Goal: Task Accomplishment & Management: Complete application form

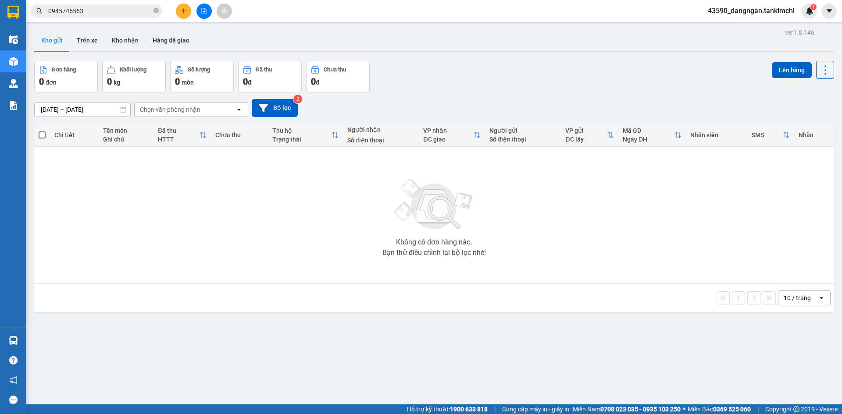
click at [183, 14] on button at bounding box center [183, 11] width 15 height 15
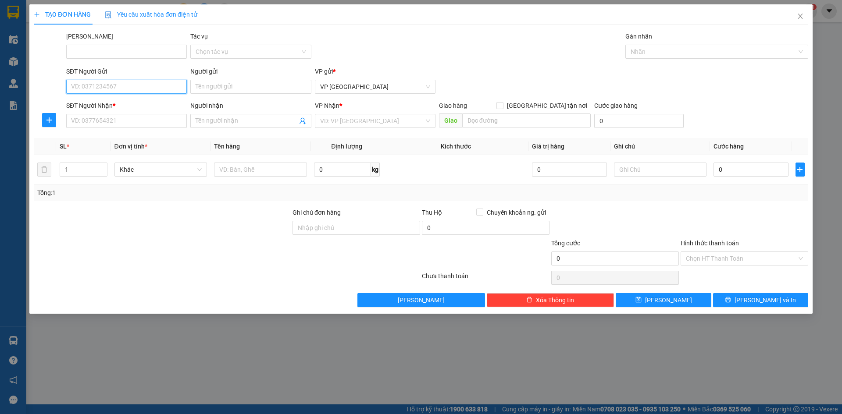
click at [133, 86] on input "SĐT Người Gửi" at bounding box center [126, 87] width 121 height 14
type input "0965825632"
click at [210, 87] on input "Người gửi" at bounding box center [250, 87] width 121 height 14
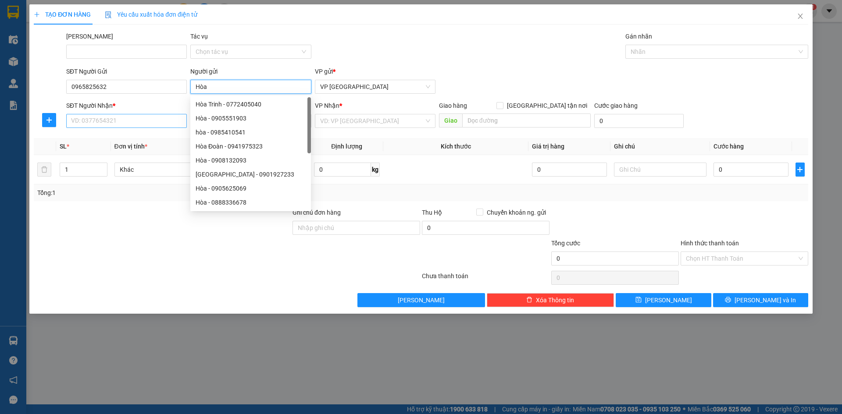
type input "Hòa"
click at [156, 116] on input "SĐT Người Nhận *" at bounding box center [126, 121] width 121 height 14
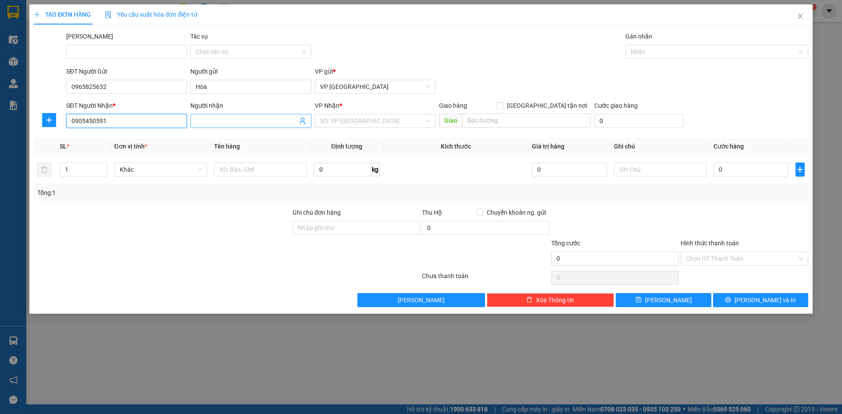
type input "0905450591"
click at [209, 126] on span at bounding box center [250, 121] width 121 height 14
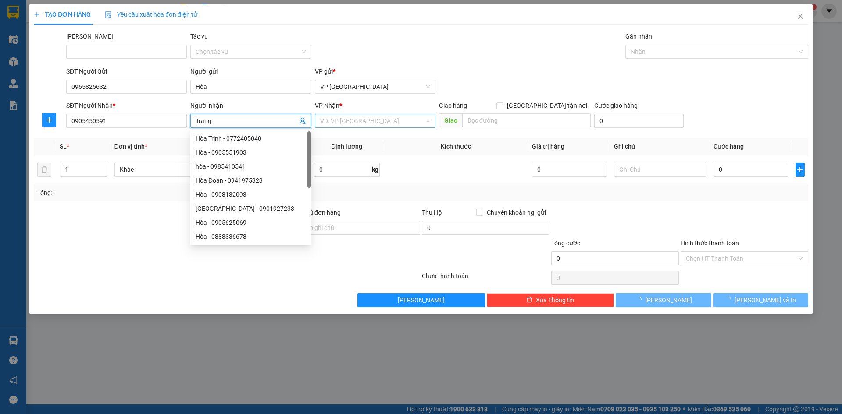
type input "Trang"
click at [358, 116] on input "search" at bounding box center [372, 120] width 104 height 13
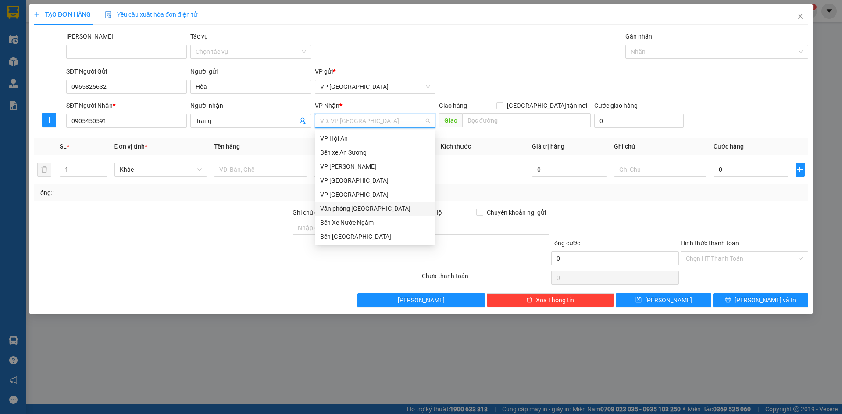
click at [363, 207] on div "Văn phòng [GEOGRAPHIC_DATA]" at bounding box center [375, 209] width 110 height 10
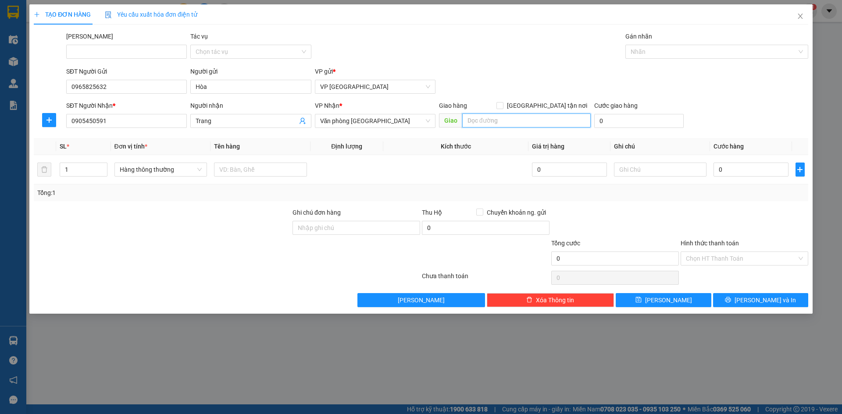
click at [511, 116] on input "search" at bounding box center [526, 121] width 128 height 14
type input "D"
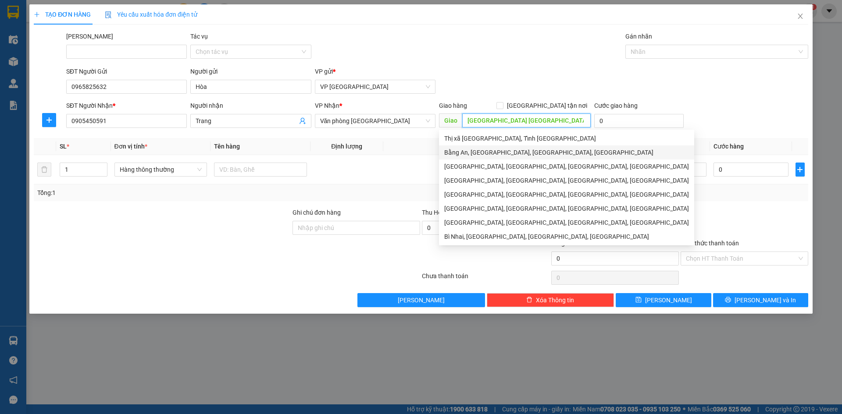
type input "[GEOGRAPHIC_DATA] [GEOGRAPHIC_DATA]"
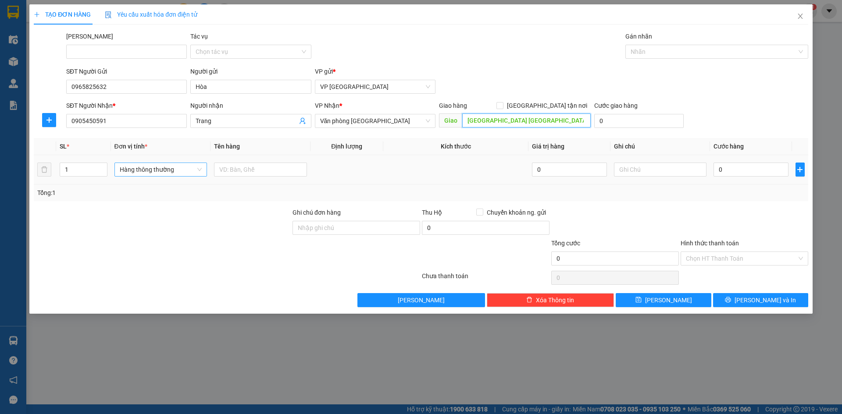
click at [171, 167] on span "Hàng thông thường" at bounding box center [161, 169] width 82 height 13
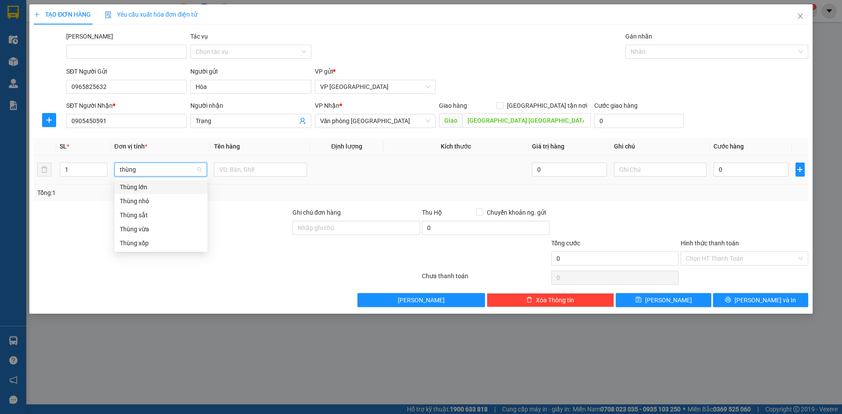
type input "thùng"
click at [171, 197] on div "Thùng nhỏ" at bounding box center [161, 201] width 82 height 10
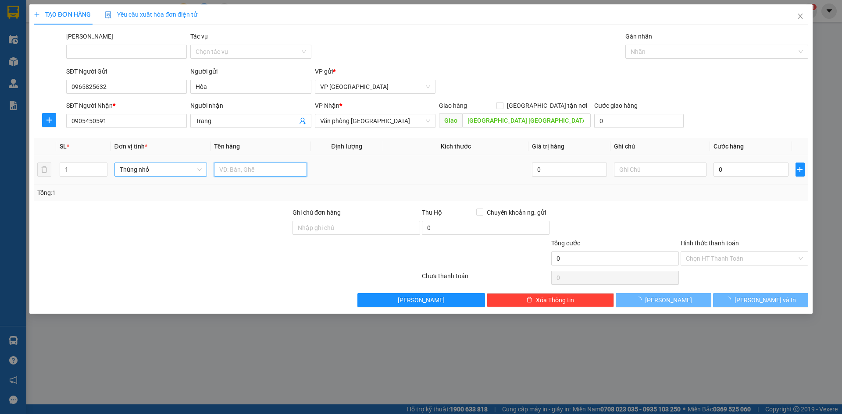
click at [224, 170] on input "text" at bounding box center [260, 170] width 93 height 14
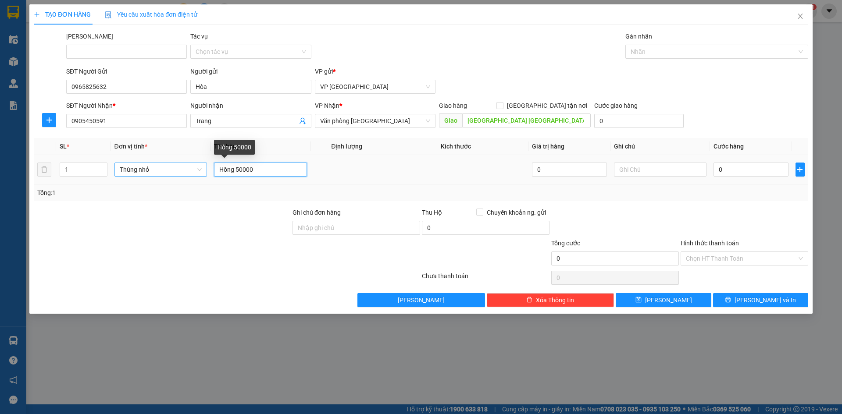
click at [250, 168] on input "Hồng 50000" at bounding box center [260, 170] width 93 height 14
type input "Hồng"
click at [745, 170] on input "0" at bounding box center [750, 170] width 75 height 14
paste input "50.00"
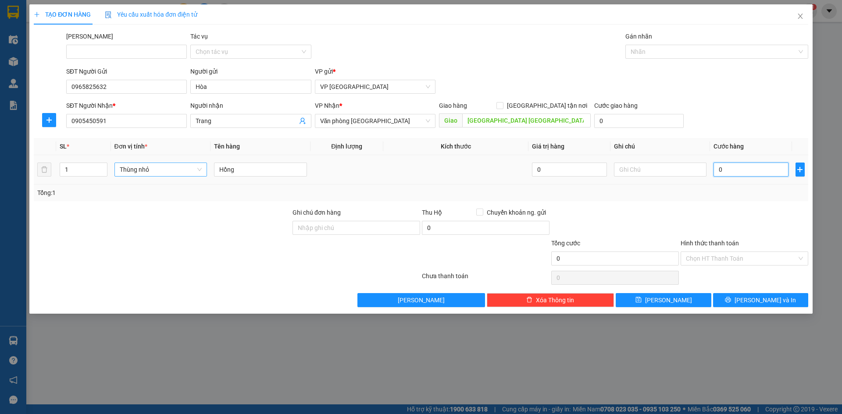
type input "50.000"
click at [677, 296] on button "[PERSON_NAME]" at bounding box center [663, 300] width 95 height 14
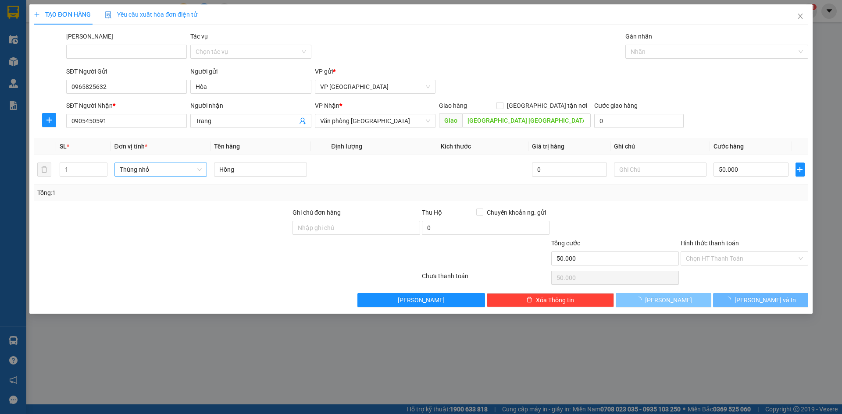
type input "0"
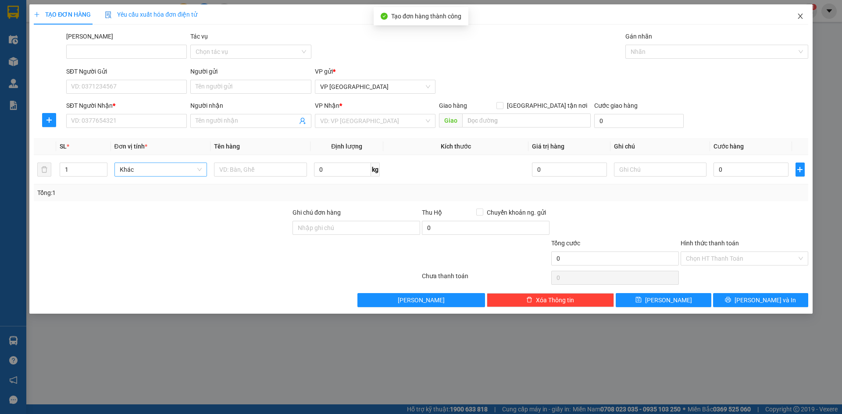
click at [804, 19] on span "Close" at bounding box center [800, 16] width 25 height 25
